Goal: Task Accomplishment & Management: Manage account settings

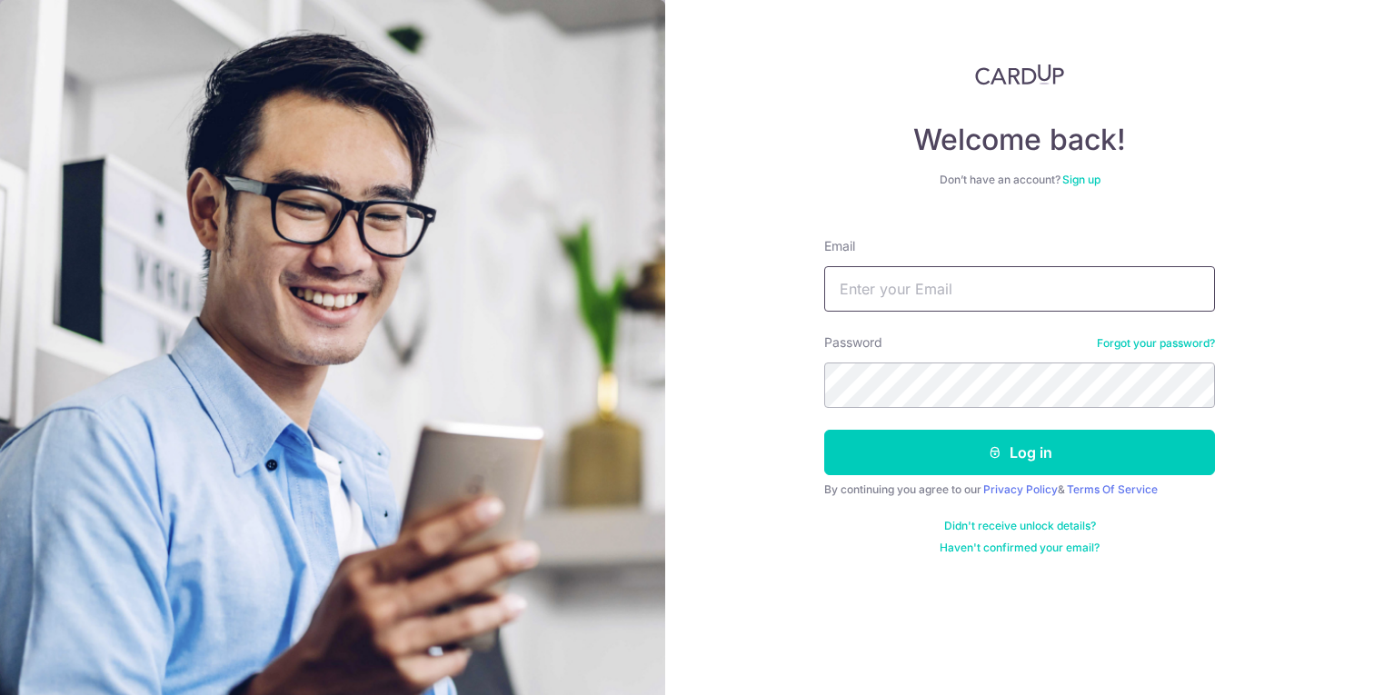
click at [883, 294] on input "Email" at bounding box center [1020, 288] width 391 height 45
click at [933, 298] on input "Email" at bounding box center [1020, 288] width 391 height 45
type input "[EMAIL_ADDRESS][DOMAIN_NAME]"
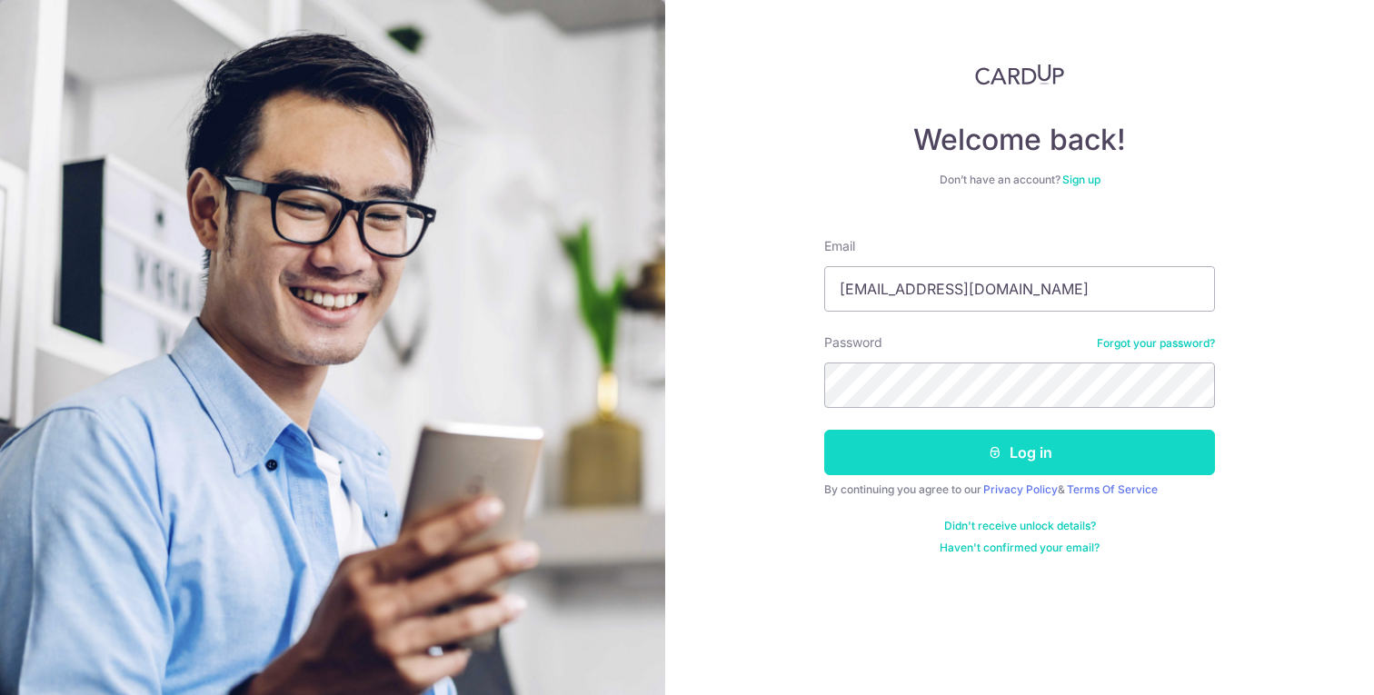
click at [912, 452] on button "Log in" at bounding box center [1020, 452] width 391 height 45
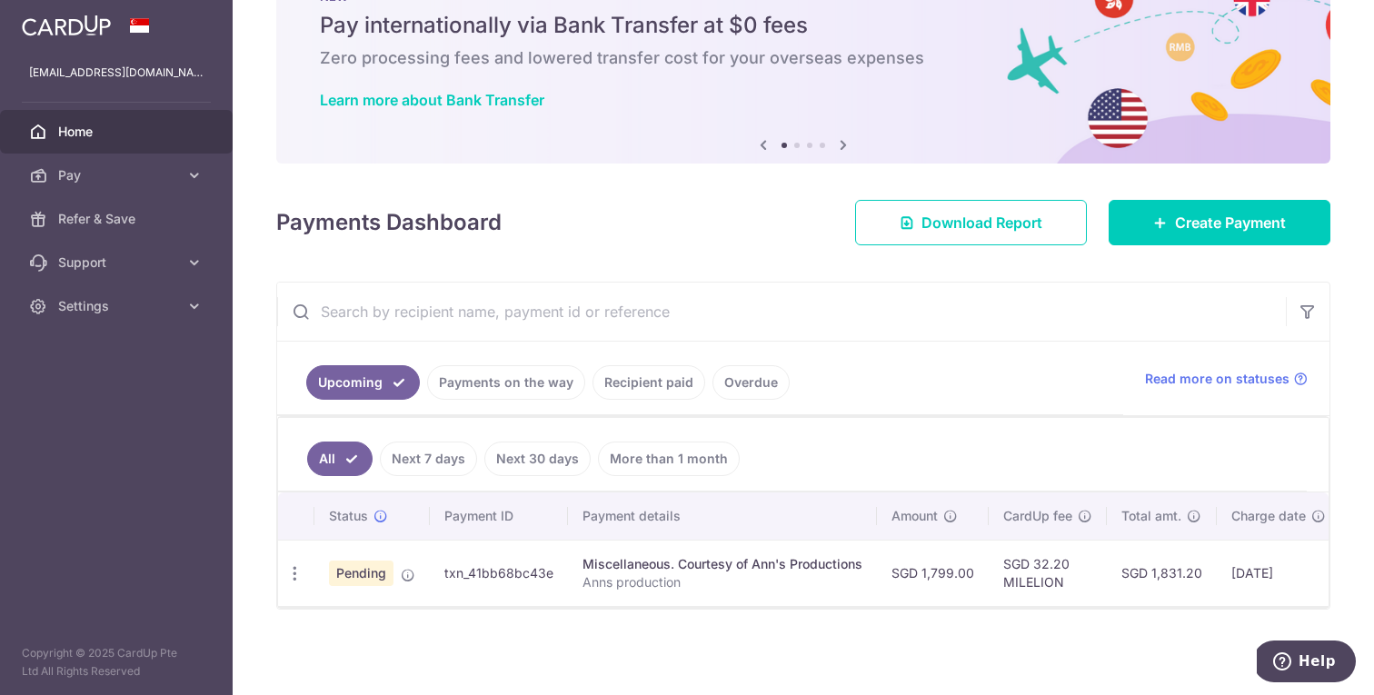
click at [415, 563] on td "Pending" at bounding box center [372, 573] width 115 height 66
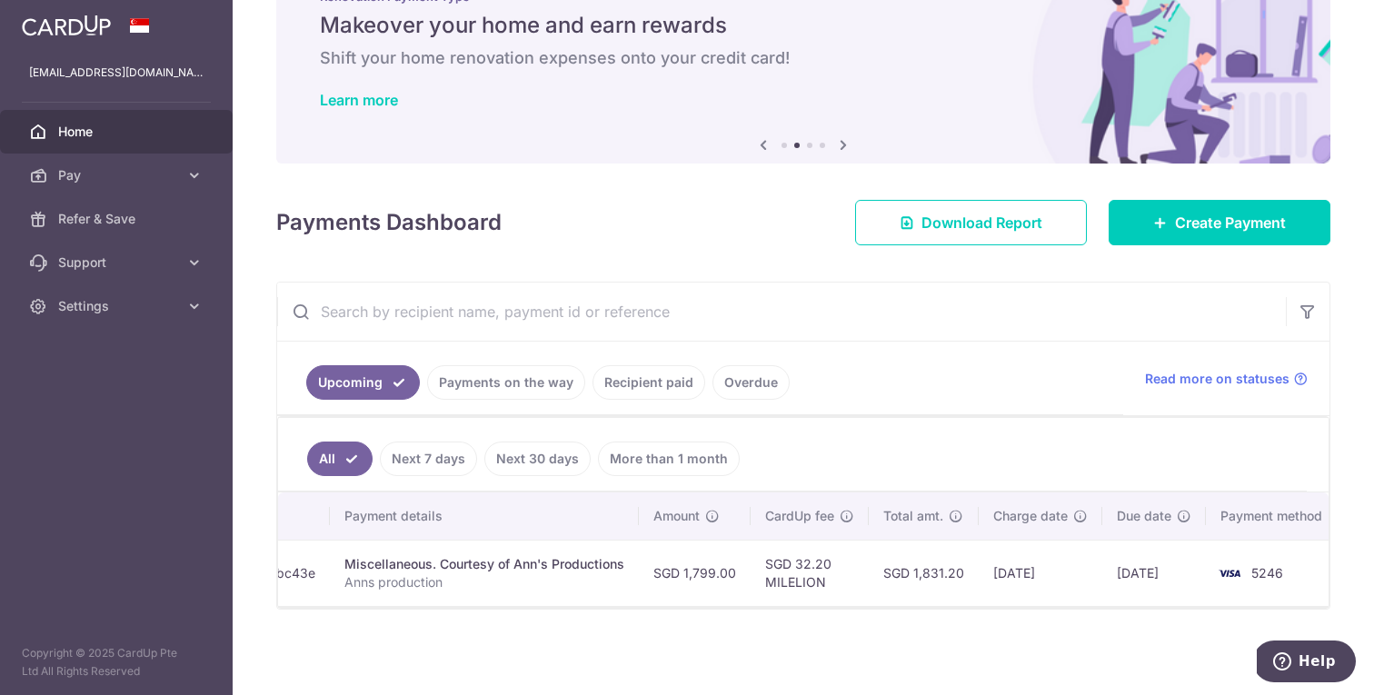
scroll to position [0, 254]
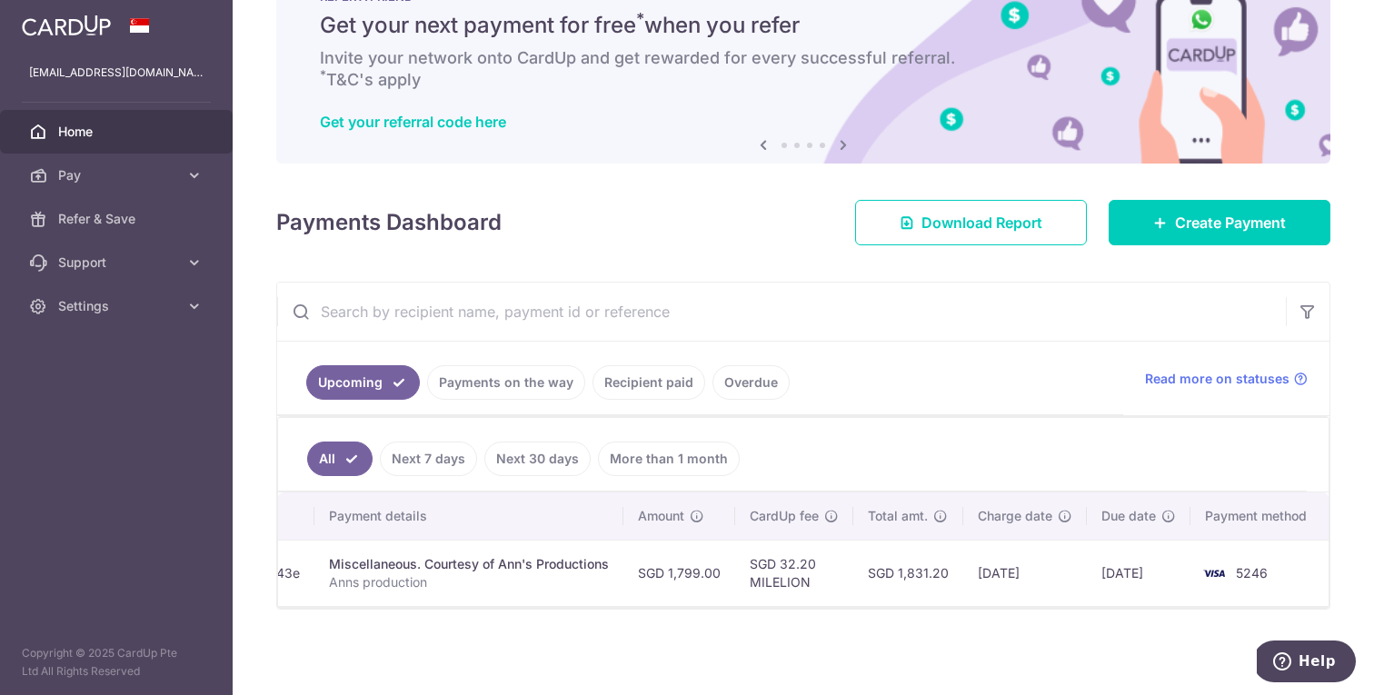
click at [865, 455] on ul "All Next 7 days Next 30 days More than 1 month" at bounding box center [792, 455] width 1029 height 74
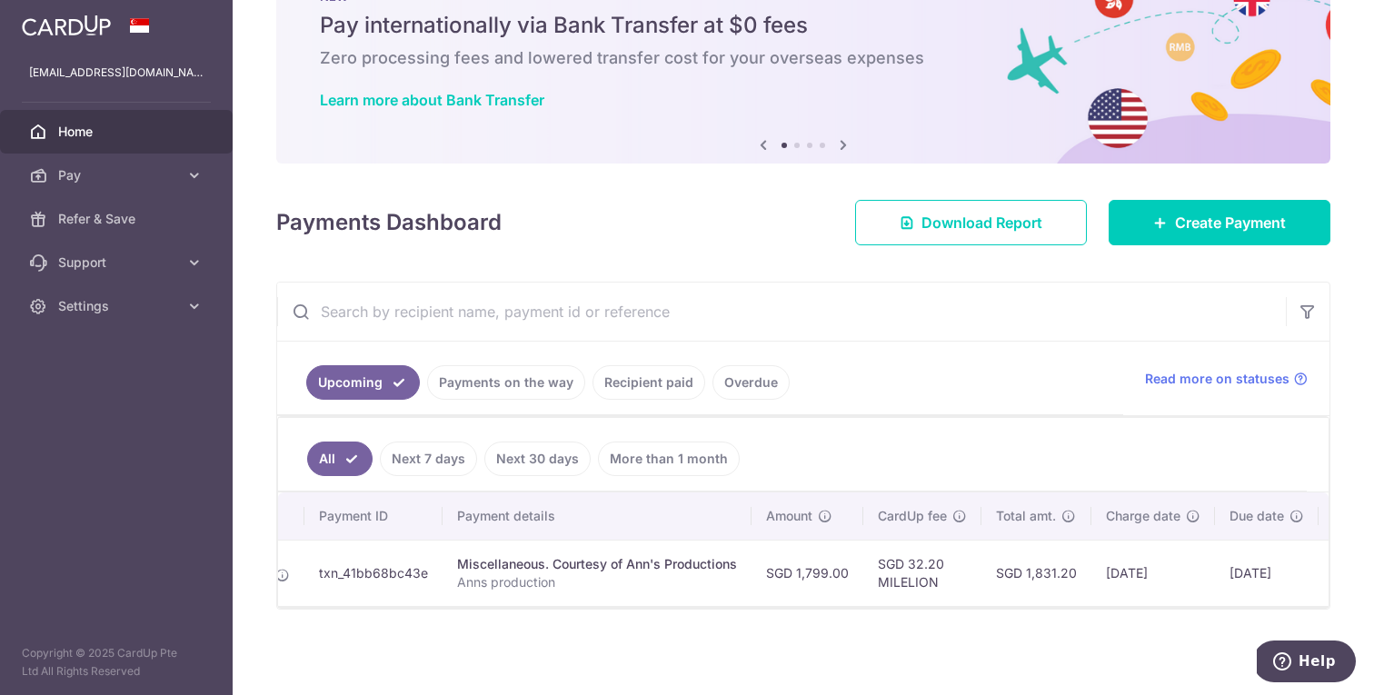
scroll to position [0, 0]
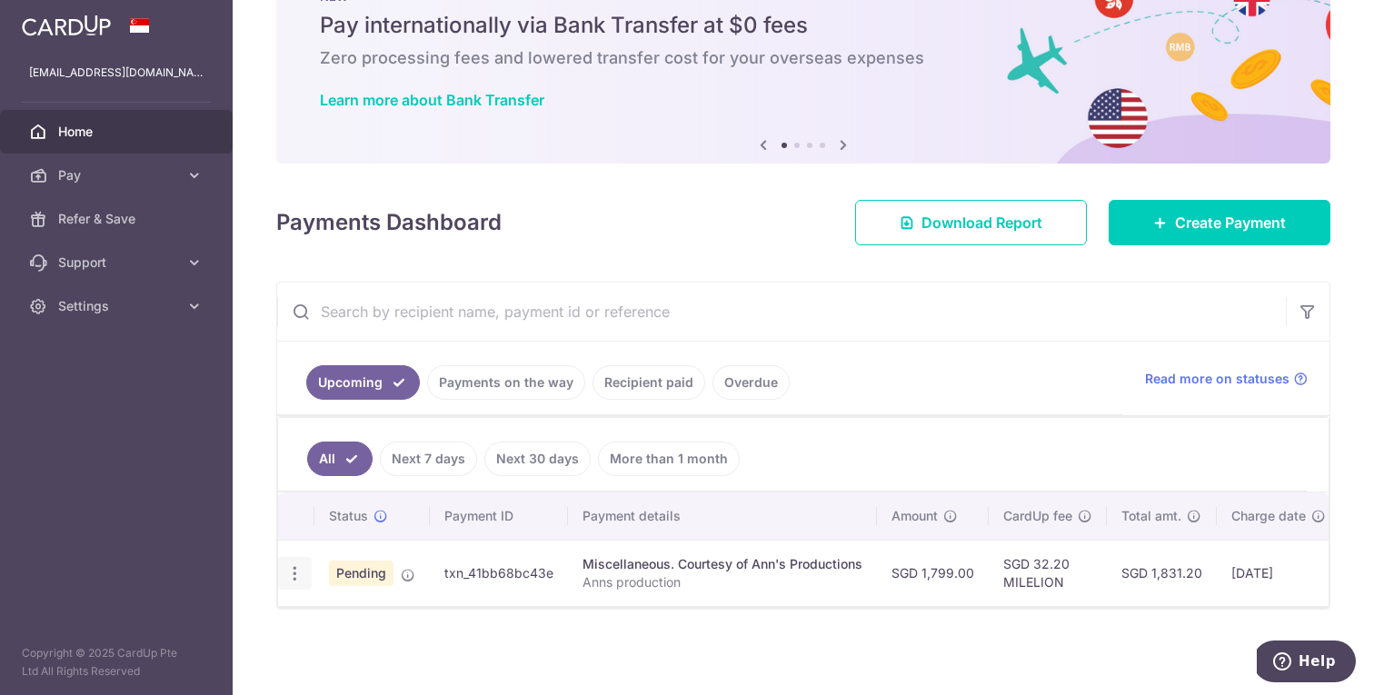
click at [293, 565] on icon "button" at bounding box center [294, 574] width 19 height 19
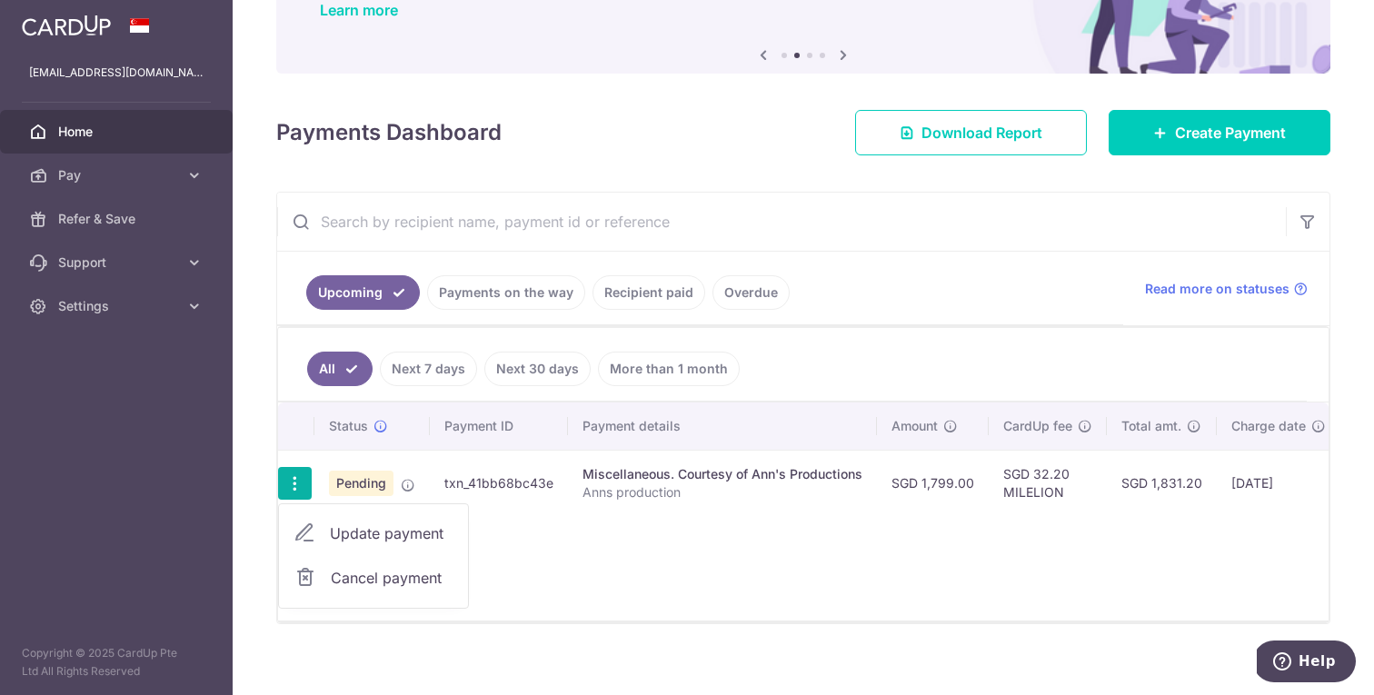
click at [588, 542] on div "Status Payment ID Payment details Amount CardUp fee Total amt. Charge date Due …" at bounding box center [803, 512] width 1051 height 218
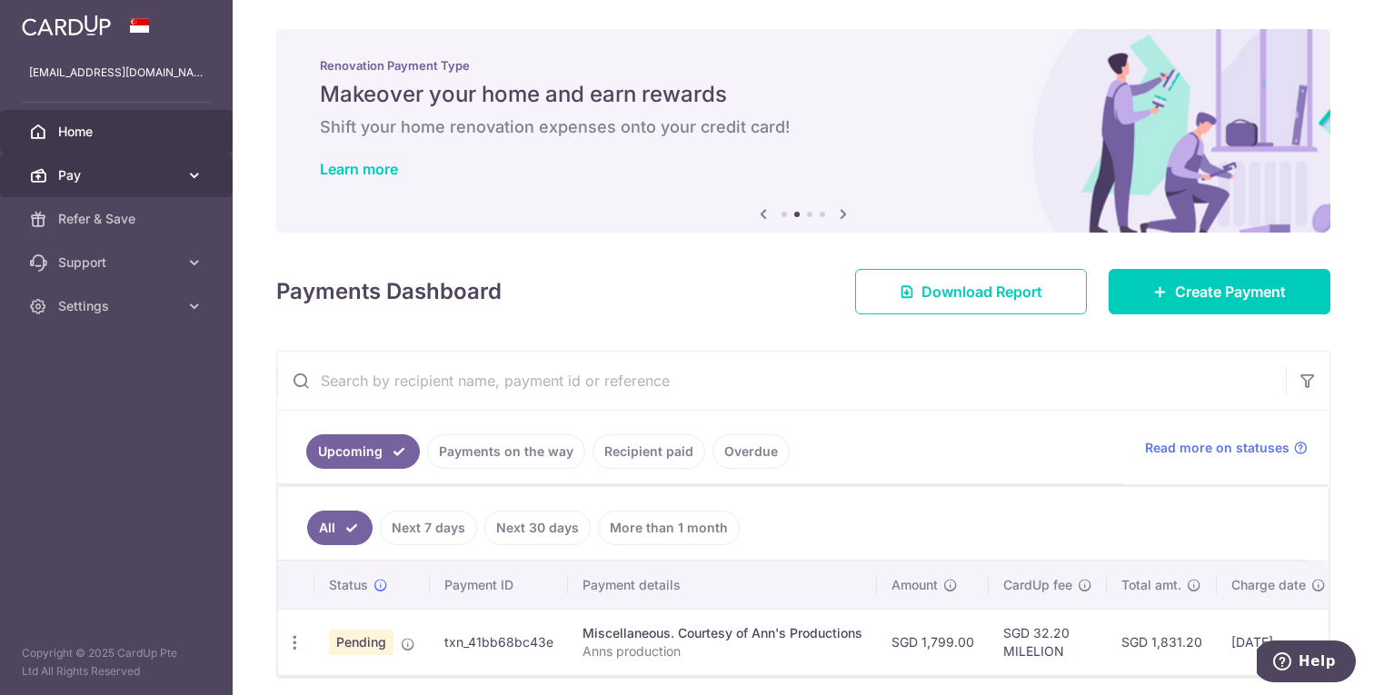
click at [106, 172] on span "Pay" at bounding box center [118, 175] width 120 height 18
